Goal: Task Accomplishment & Management: Manage account settings

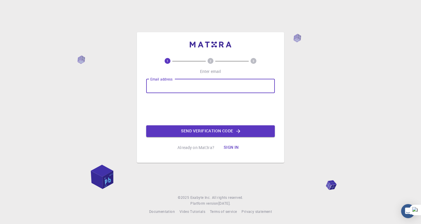
type input "[EMAIL_ADDRESS][DOMAIN_NAME]"
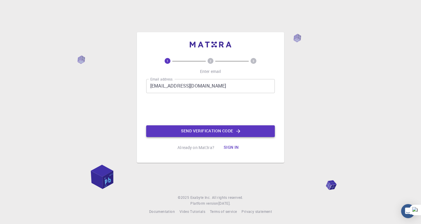
click at [193, 130] on button "Send verification code" at bounding box center [210, 131] width 129 height 12
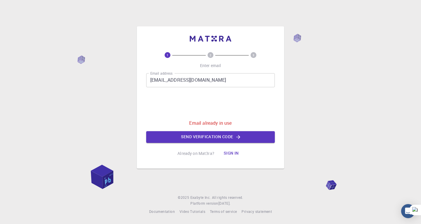
click at [235, 151] on button "Sign in" at bounding box center [231, 153] width 25 height 12
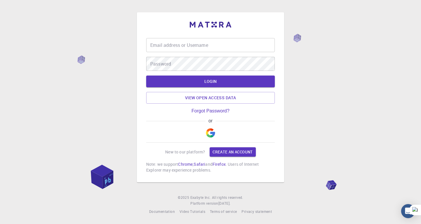
type input "[EMAIL_ADDRESS][DOMAIN_NAME]"
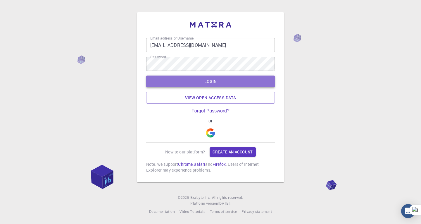
click at [225, 79] on button "LOGIN" at bounding box center [210, 81] width 129 height 12
